Goal: Transaction & Acquisition: Purchase product/service

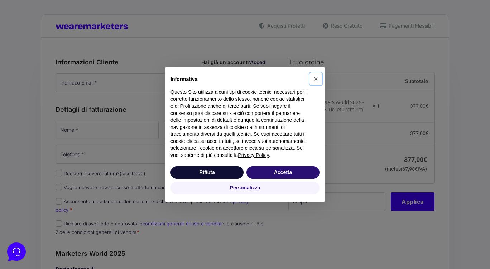
click at [316, 80] on span "×" at bounding box center [316, 79] width 4 height 8
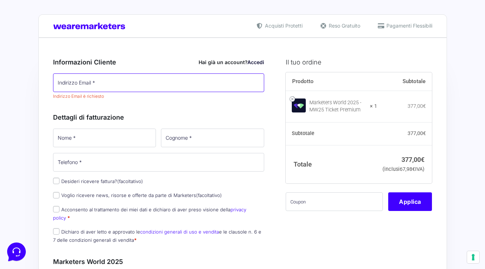
click at [120, 86] on input "Indirizzo Email *" at bounding box center [158, 82] width 211 height 19
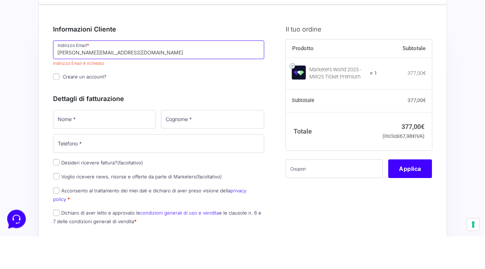
type input "[PERSON_NAME][EMAIL_ADDRESS][DOMAIN_NAME]"
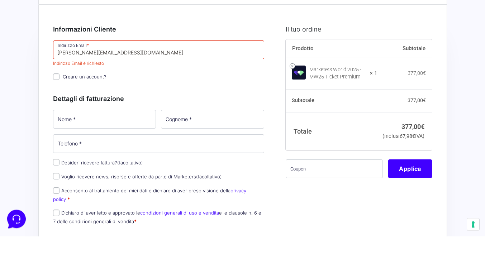
click at [56, 111] on div "Informazioni Cliente Hai già un account? Accedi Indirizzo Email * [EMAIL_ADDRES…" at bounding box center [158, 156] width 211 height 214
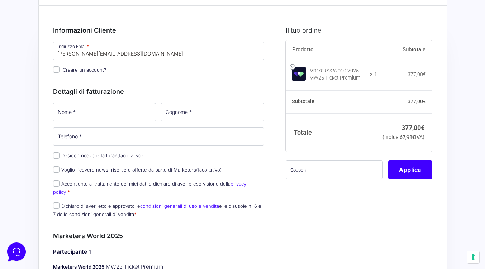
scroll to position [33, 0]
click at [57, 69] on input "Creare un account?" at bounding box center [56, 69] width 6 height 6
checkbox input "true"
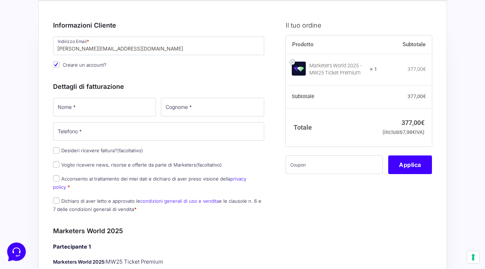
scroll to position [36, 0]
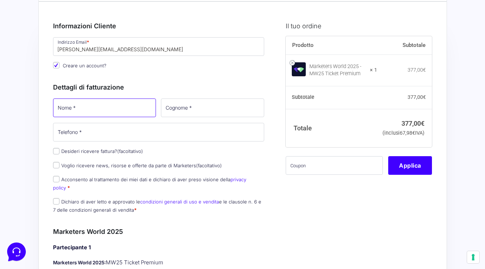
click at [95, 108] on input "Nome *" at bounding box center [104, 108] width 103 height 19
type input "[PERSON_NAME]"
click at [190, 106] on input "Cognome *" at bounding box center [212, 108] width 103 height 19
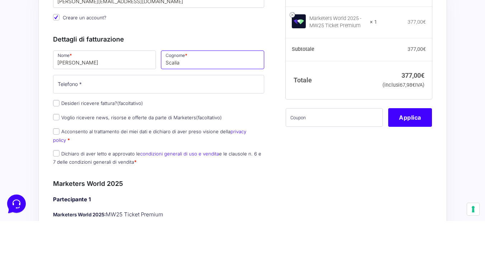
type input "Scalia"
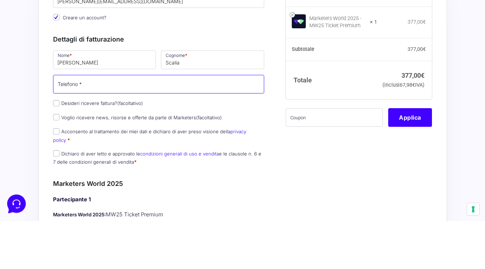
click at [104, 134] on input "Telefono *" at bounding box center [158, 132] width 211 height 19
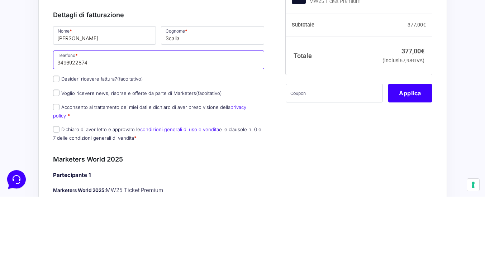
type input "3496922874"
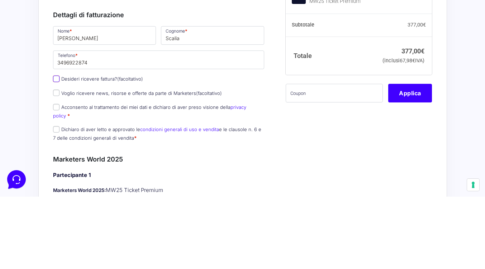
click at [58, 154] on input "Desideri ricevere fattura? (facoltativo)" at bounding box center [56, 151] width 6 height 6
checkbox input "true"
select select "IT"
type input "0000000"
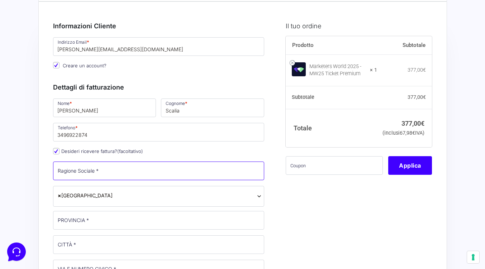
click at [112, 173] on input "Ragione Sociale *" at bounding box center [158, 171] width 211 height 19
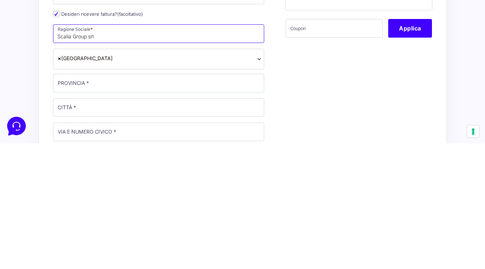
scroll to position [56, 0]
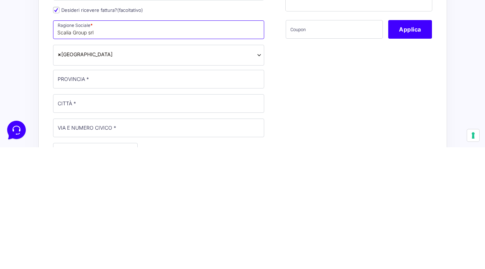
type input "Scalia Group srl"
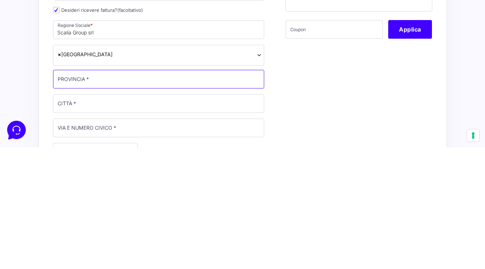
click at [98, 203] on input "PROVINCIA *" at bounding box center [158, 201] width 211 height 19
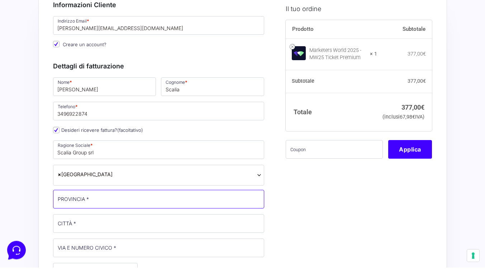
scroll to position [59, 0]
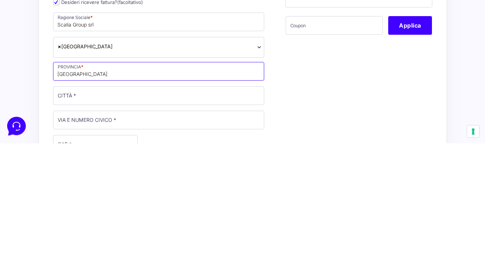
type input "[GEOGRAPHIC_DATA]"
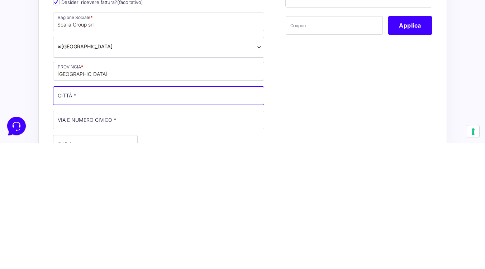
click at [87, 225] on input "CITTÀ *" at bounding box center [158, 221] width 211 height 19
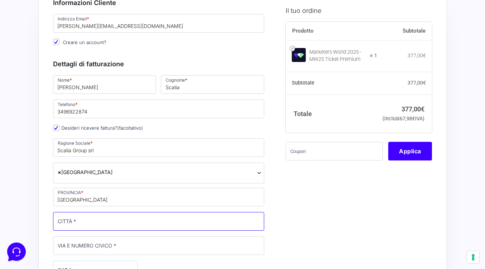
scroll to position [84, 0]
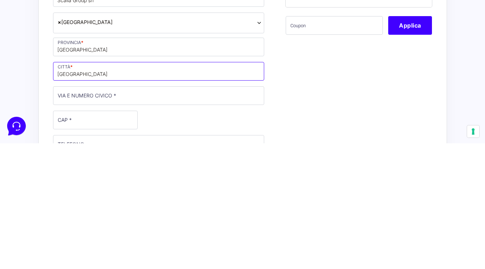
type input "[GEOGRAPHIC_DATA]"
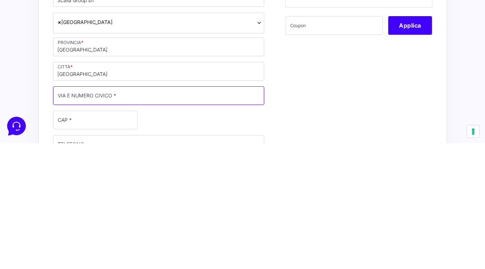
click at [104, 224] on input "VIA E NUMERO CIVICO *" at bounding box center [158, 221] width 211 height 19
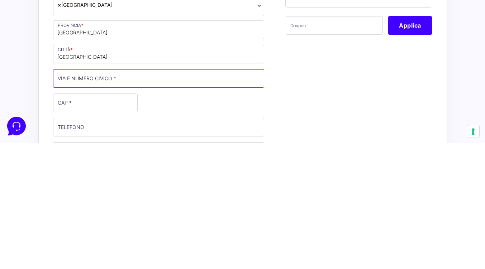
scroll to position [108, 0]
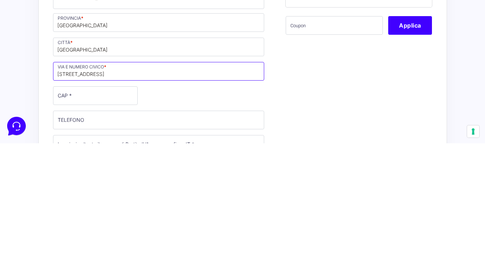
type input "[STREET_ADDRESS]"
click at [91, 224] on input "CAP *" at bounding box center [95, 221] width 85 height 19
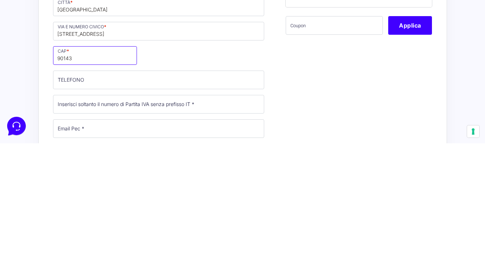
scroll to position [165, 0]
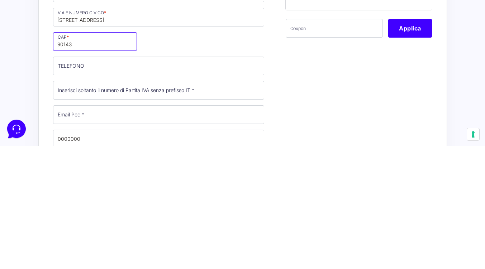
type input "90143"
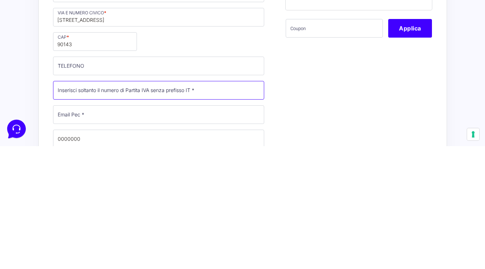
click at [208, 216] on input "Partita Iva *" at bounding box center [158, 213] width 211 height 19
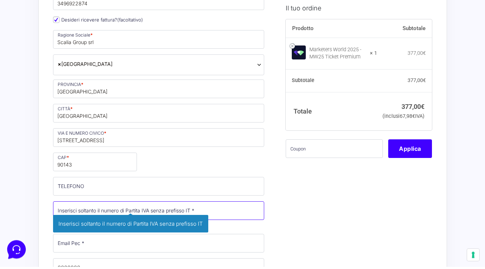
scroll to position [181, 0]
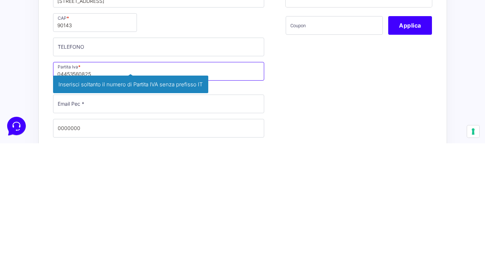
type input "04453560825"
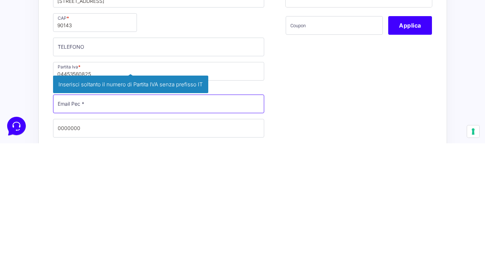
click at [95, 232] on div "Nome * [PERSON_NAME] * [PERSON_NAME] Telefono * [PHONE_NUMBER] Desideri ricever…" at bounding box center [159, 139] width 216 height 374
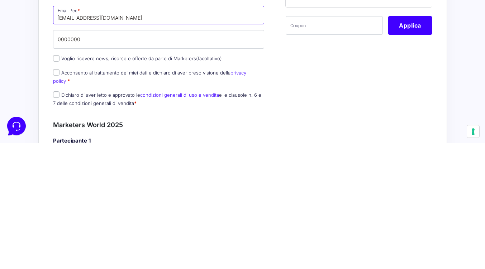
scroll to position [267, 0]
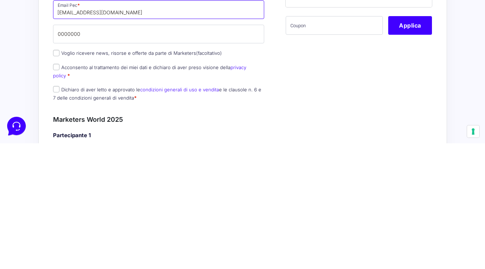
type input "[EMAIL_ADDRESS][DOMAIN_NAME]"
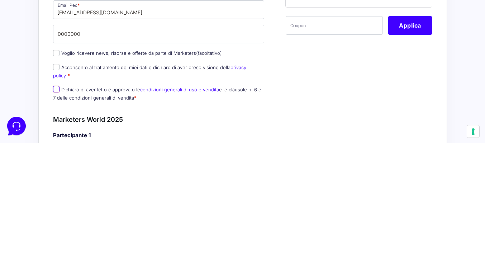
click at [56, 212] on input "Dichiaro di aver letto e approvato le condizioni generali di uso e vendita e le…" at bounding box center [56, 215] width 6 height 6
checkbox input "true"
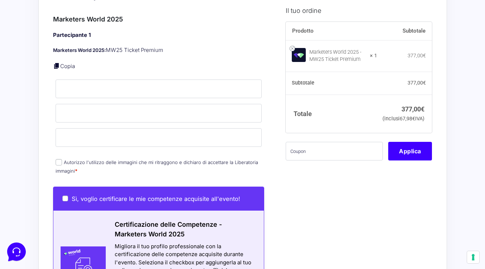
scroll to position [492, 0]
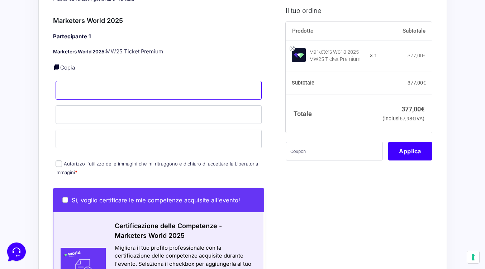
click at [104, 82] on input "Nome *" at bounding box center [159, 90] width 206 height 19
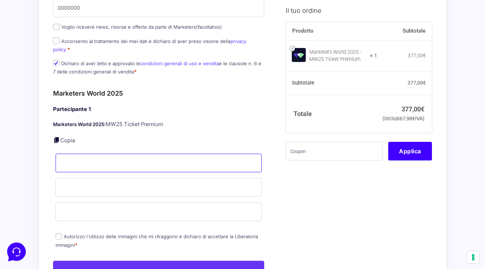
scroll to position [414, 0]
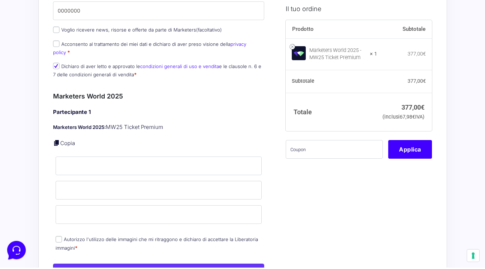
click at [202, 110] on h4 "Partecipante 1" at bounding box center [158, 114] width 211 height 8
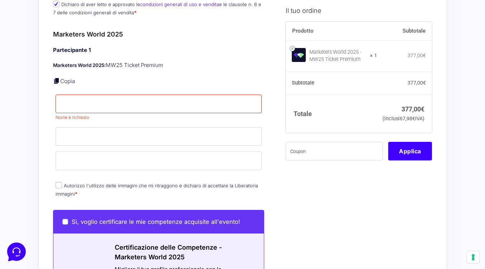
scroll to position [480, 0]
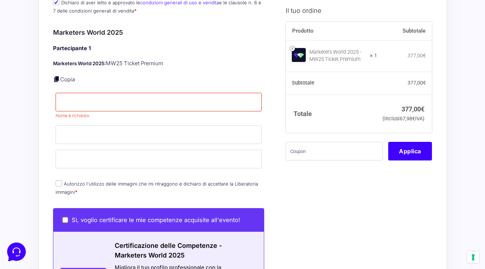
click at [65, 217] on input "Sì, voglio certificare le mie competenze acquisite all'evento!" at bounding box center [65, 220] width 6 height 6
checkbox input "true"
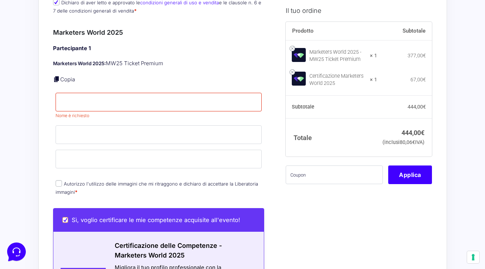
click at [63, 217] on input "Sì, voglio certificare le mie competenze acquisite all'evento!" at bounding box center [65, 220] width 6 height 6
checkbox input "false"
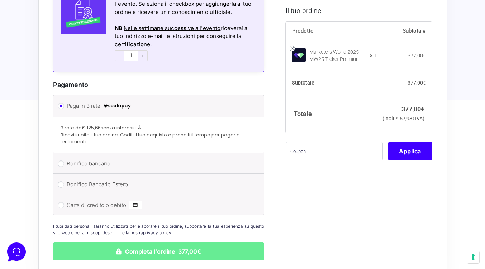
scroll to position [760, 0]
click at [61, 202] on input "Carta di credito o debito" at bounding box center [61, 205] width 6 height 6
radio input "true"
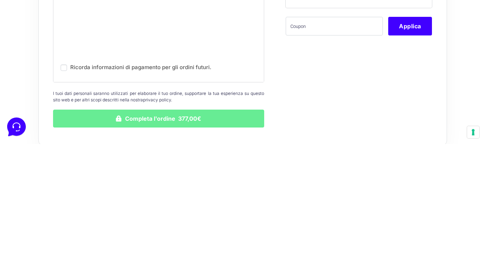
scroll to position [845, 0]
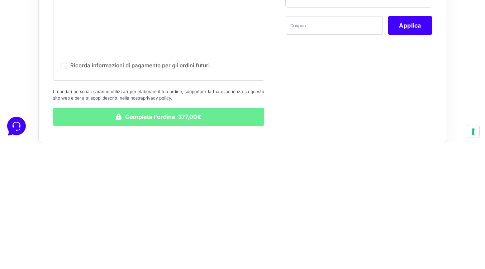
click at [184, 241] on button "Completa l'ordine 377,00€" at bounding box center [158, 243] width 211 height 18
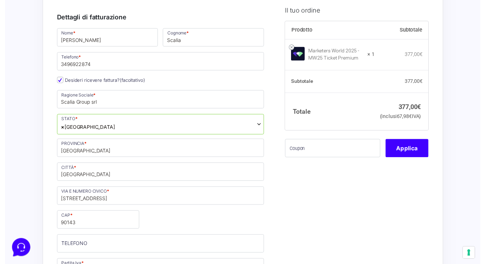
scroll to position [194, 0]
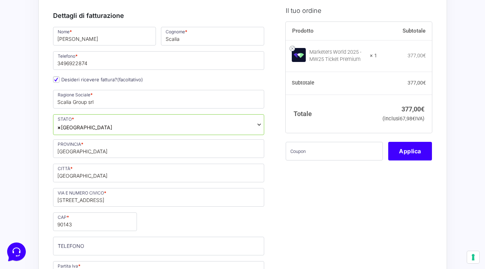
click at [259, 130] on span at bounding box center [259, 124] width 6 height 19
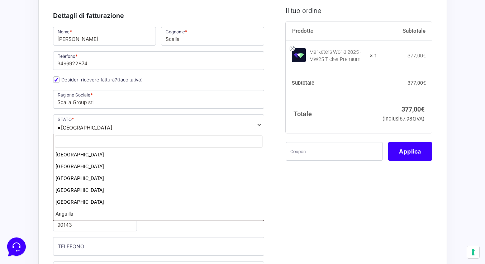
scroll to position [1359, 0]
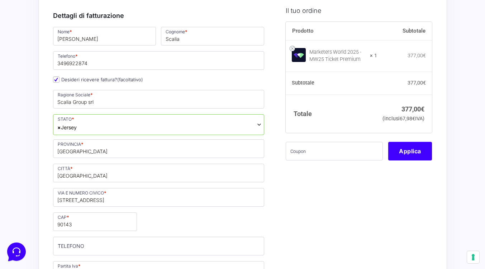
click at [258, 128] on span at bounding box center [259, 124] width 6 height 19
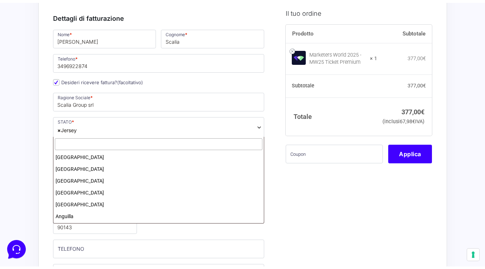
scroll to position [1383, 0]
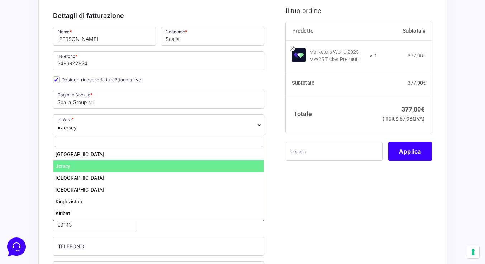
select select "IT"
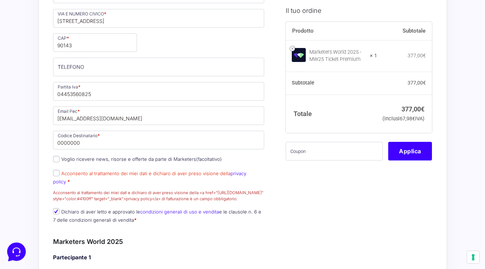
scroll to position [374, 0]
click at [56, 174] on input "Acconsento al trattamento dei miei dati e dichiaro di aver preso visione della …" at bounding box center [56, 173] width 6 height 6
checkbox input "true"
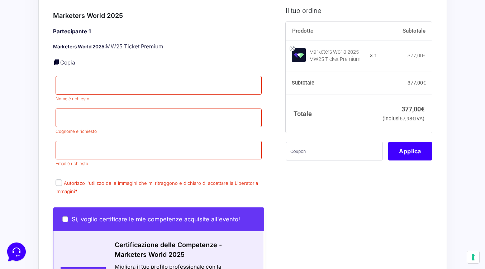
scroll to position [583, 0]
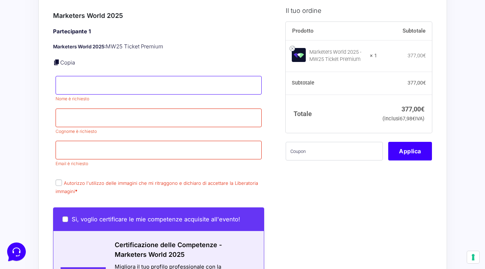
click at [95, 79] on input "Nome *" at bounding box center [159, 85] width 206 height 19
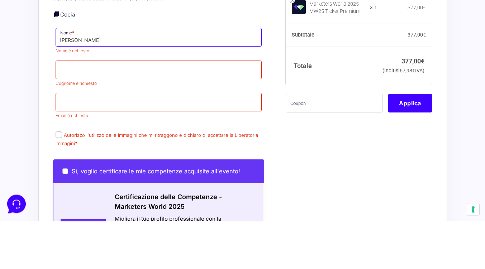
type input "[PERSON_NAME]"
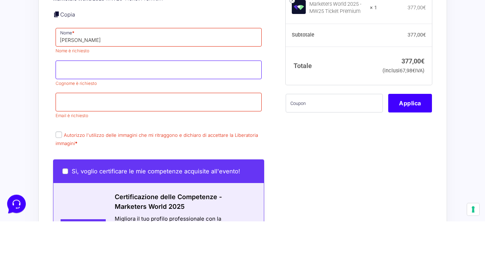
click at [69, 112] on span "Cognome è richiesto" at bounding box center [159, 122] width 206 height 26
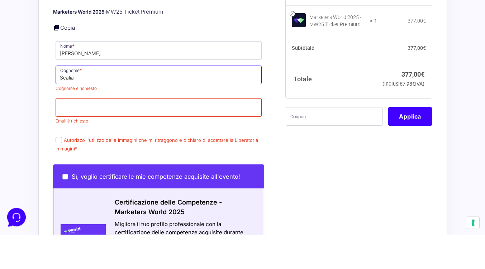
type input "Scalia"
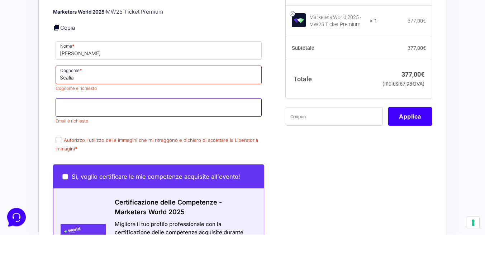
click at [112, 137] on p "Email * Email è richiesto" at bounding box center [158, 146] width 211 height 29
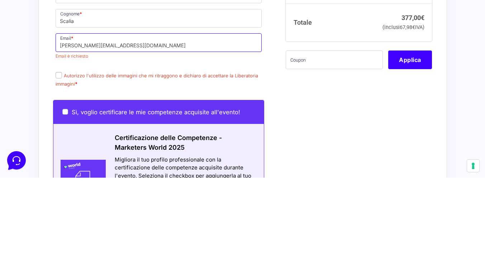
type input "[PERSON_NAME][EMAIL_ADDRESS][DOMAIN_NAME]"
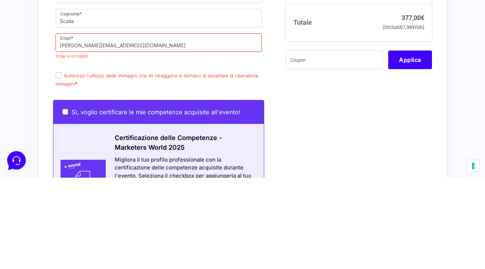
click at [58, 164] on label "Autorizzo l'utilizzo delle immagini che mi ritraggono e dichiaro di accettare l…" at bounding box center [157, 171] width 202 height 14
click at [58, 163] on input "Autorizzo l'utilizzo delle immagini che mi ritraggono e dichiaro di accettare l…" at bounding box center [59, 166] width 6 height 6
checkbox input "true"
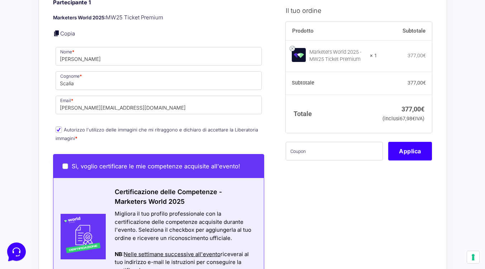
scroll to position [617, 0]
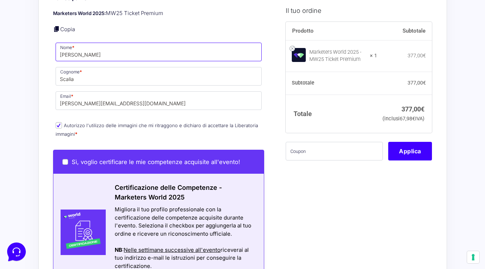
click at [66, 49] on input "[PERSON_NAME]" at bounding box center [159, 52] width 206 height 19
click at [62, 49] on input "[PERSON_NAME]" at bounding box center [159, 52] width 206 height 19
click at [65, 49] on input "[PERSON_NAME]" at bounding box center [159, 52] width 206 height 19
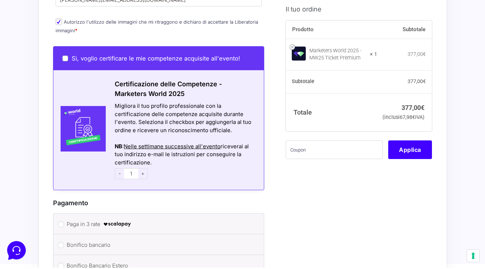
scroll to position [701, 0]
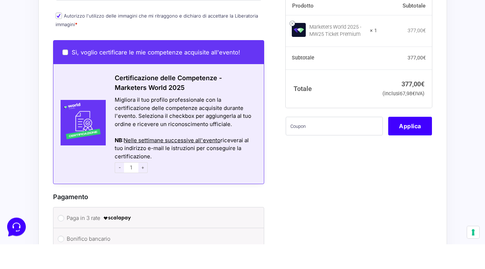
type input "A pietro"
click at [293, 48] on link at bounding box center [291, 47] width 5 height 5
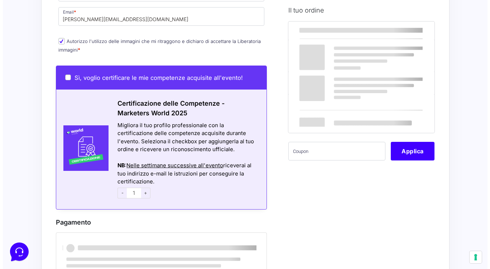
scroll to position [0, 0]
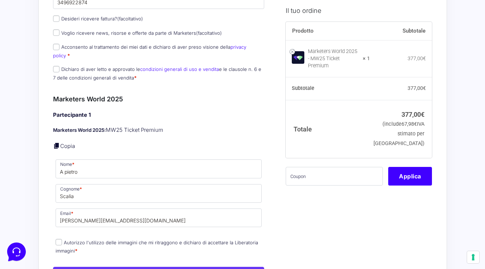
scroll to position [172, 0]
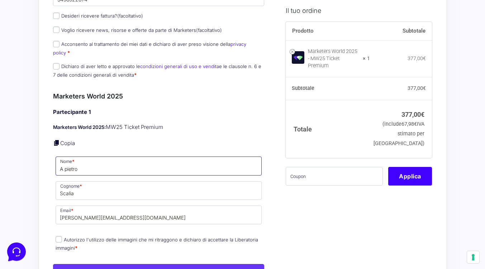
click at [62, 164] on input "A pietro" at bounding box center [159, 166] width 206 height 19
click at [62, 163] on input "A pietro" at bounding box center [159, 166] width 206 height 19
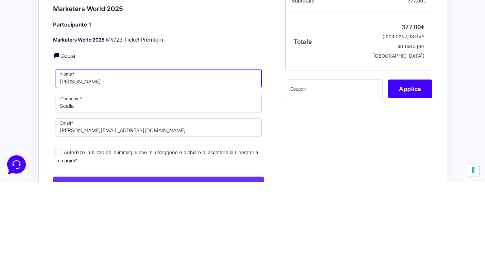
type input "[PERSON_NAME]"
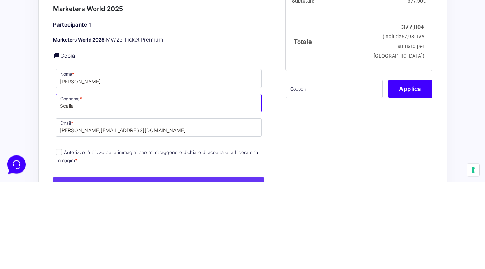
click at [136, 183] on input "Scalia" at bounding box center [159, 190] width 206 height 19
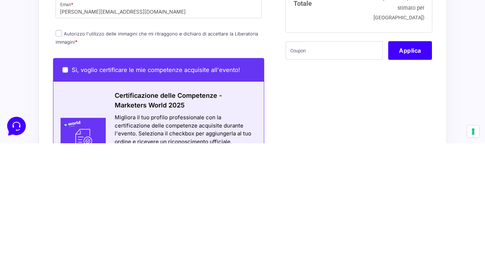
scroll to position [253, 0]
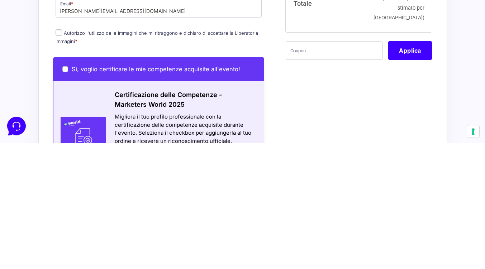
click at [417, 174] on button "Applica" at bounding box center [410, 176] width 44 height 19
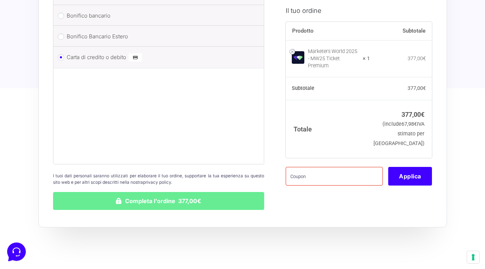
scroll to position [653, 0]
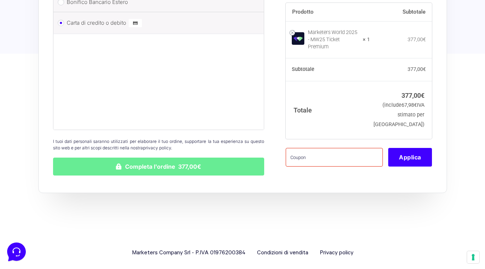
click at [177, 162] on button "Completa l'ordine 377,00€" at bounding box center [158, 167] width 211 height 18
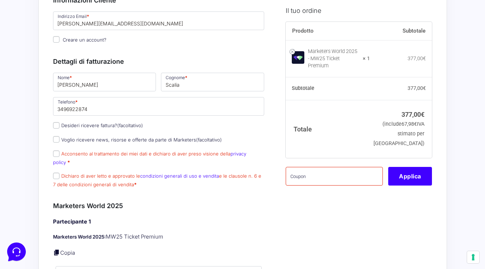
scroll to position [97, 0]
click at [56, 156] on input "Acconsento al trattamento dei miei dati e dichiaro di aver preso visione della …" at bounding box center [56, 154] width 6 height 6
checkbox input "true"
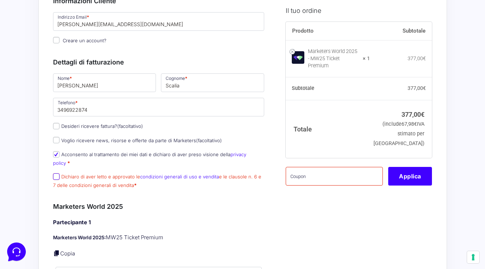
click at [55, 173] on input "Dichiaro di aver letto e approvato le condizioni generali di uso e vendita e le…" at bounding box center [56, 176] width 6 height 6
checkbox input "true"
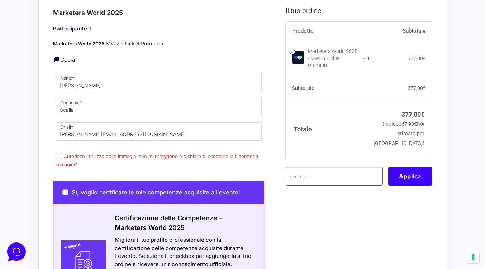
scroll to position [305, 0]
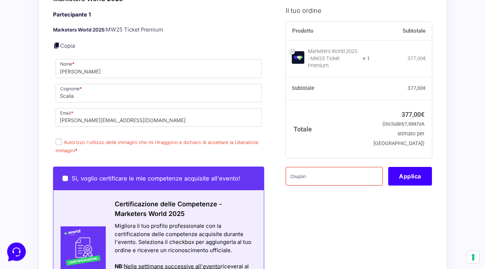
click at [61, 139] on input "Autorizzo l'utilizzo delle immagini che mi ritraggono e dichiaro di accettare l…" at bounding box center [59, 142] width 6 height 6
checkbox input "true"
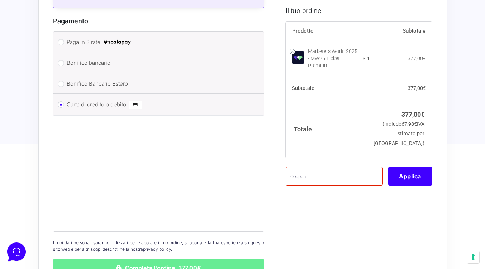
scroll to position [607, 0]
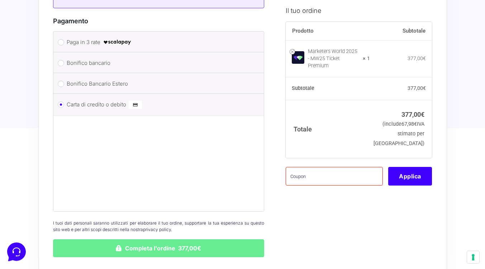
click at [138, 244] on button "Completa l'ordine 377,00€" at bounding box center [158, 248] width 211 height 18
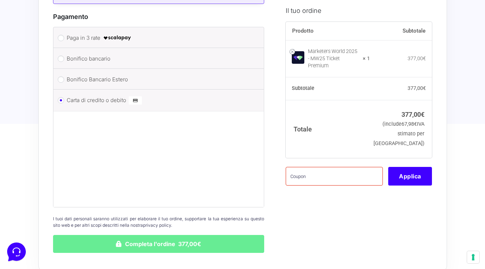
scroll to position [619, 0]
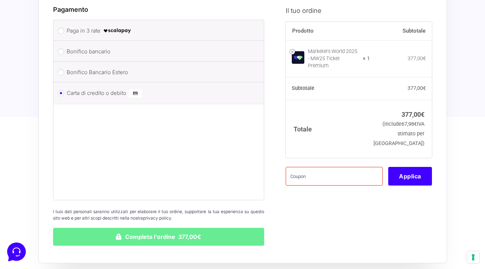
click at [172, 234] on button "Completa l'ordine 377,00€" at bounding box center [158, 237] width 211 height 18
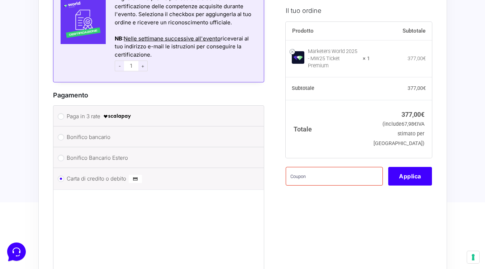
scroll to position [544, 0]
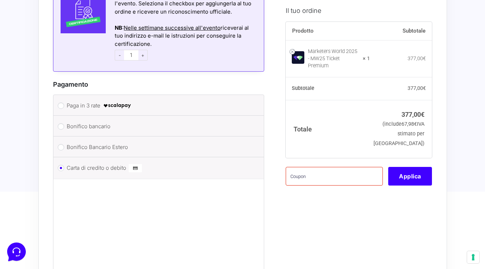
click at [138, 164] on img at bounding box center [135, 168] width 13 height 9
click at [64, 165] on input "Carta di credito o debito" at bounding box center [61, 168] width 6 height 6
click at [116, 164] on label "Carta di credito o debito" at bounding box center [158, 168] width 182 height 11
click at [64, 165] on input "Carta di credito o debito" at bounding box center [61, 168] width 6 height 6
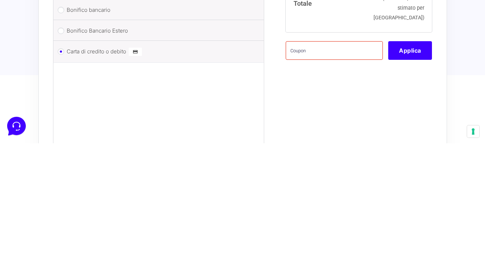
scroll to position [541, 0]
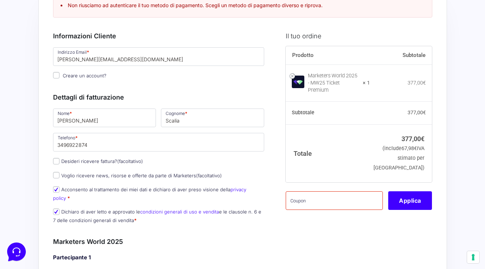
scroll to position [0, 0]
